Goal: Communication & Community: Participate in discussion

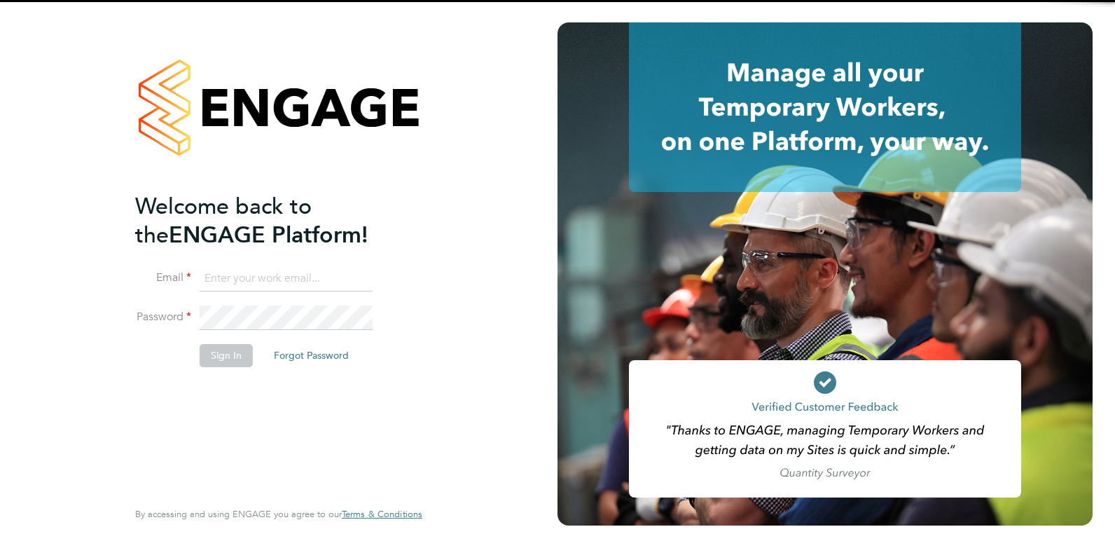
type input "Rufena.Haque@ncclondon.ac.uk"
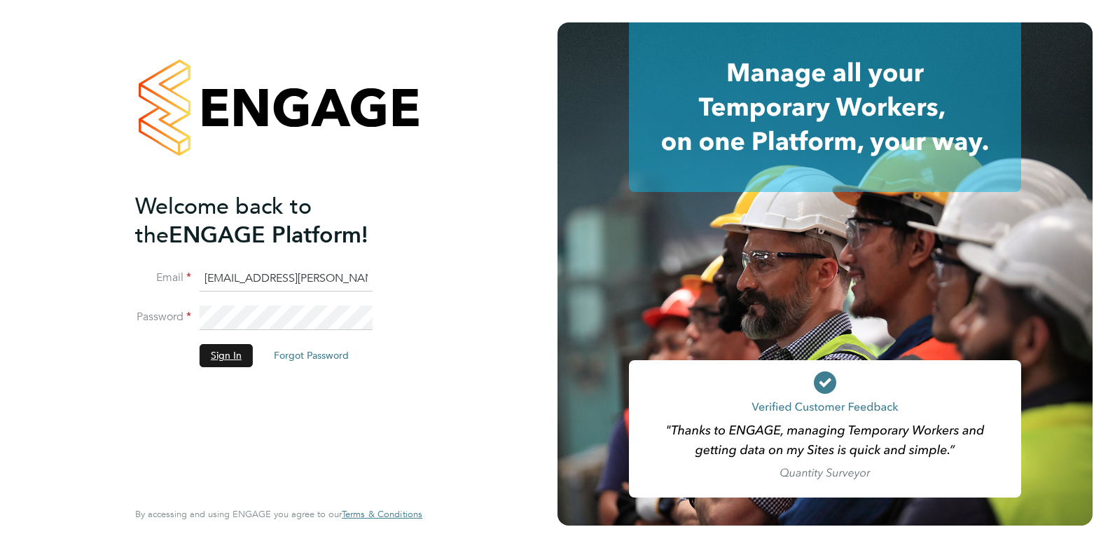
click at [235, 354] on button "Sign In" at bounding box center [226, 355] width 53 height 22
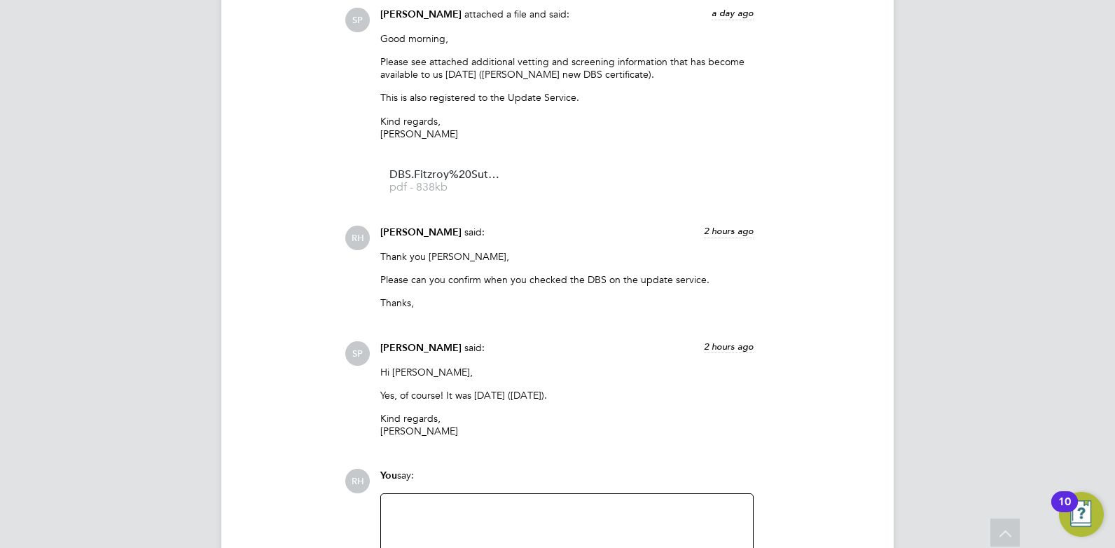
scroll to position [7323, 0]
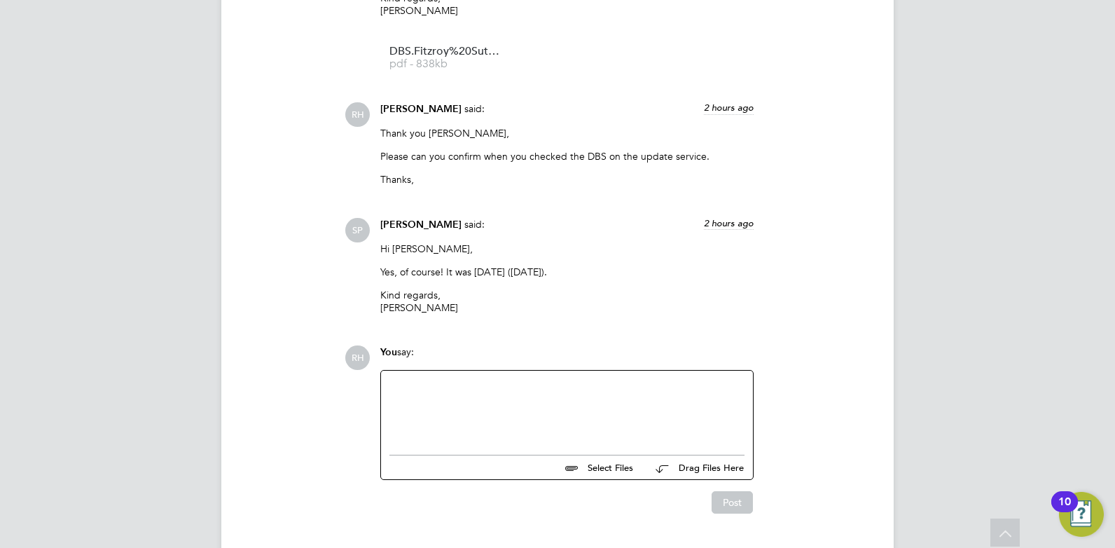
click at [427, 379] on div at bounding box center [566, 409] width 355 height 60
click at [726, 491] on button "Post" at bounding box center [732, 502] width 41 height 22
